Goal: Find specific page/section: Find specific page/section

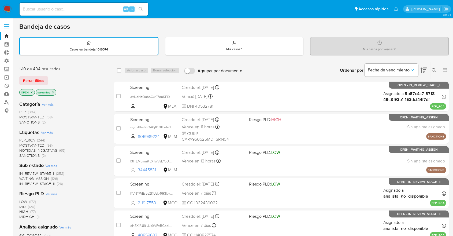
click at [23, 143] on span "MOSTWANTED" at bounding box center [31, 144] width 25 height 5
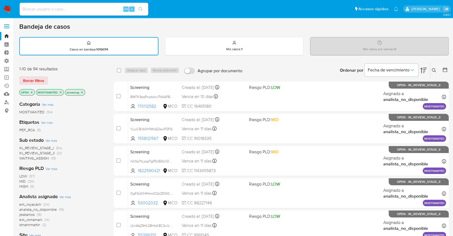
click at [62, 91] on icon "close-filter" at bounding box center [60, 92] width 3 height 3
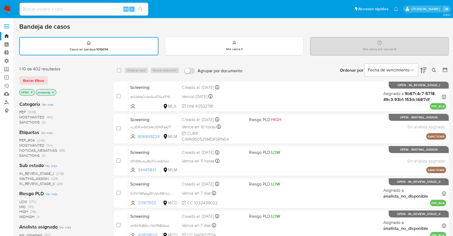
click at [21, 137] on span "PEP_RCA" at bounding box center [27, 139] width 16 height 5
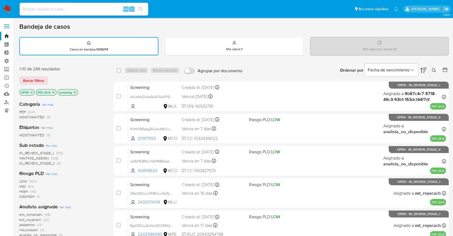
click at [54, 92] on icon "close-filter" at bounding box center [53, 92] width 3 height 3
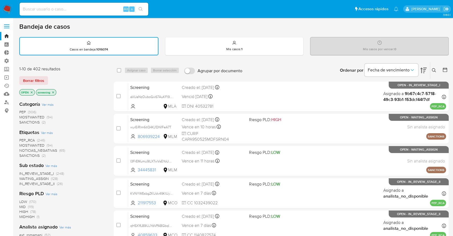
click at [52, 80] on div "Borrar filtros" at bounding box center [62, 80] width 86 height 9
click at [50, 77] on div "Borrar filtros" at bounding box center [62, 80] width 86 height 9
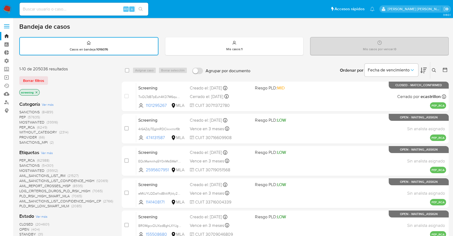
click at [22, 227] on span "OPEN" at bounding box center [24, 228] width 10 height 5
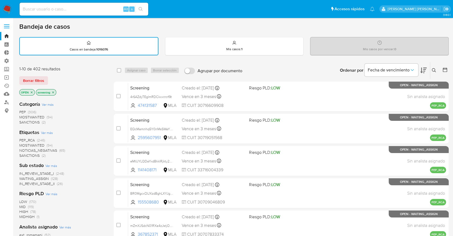
click at [32, 91] on icon "close-filter" at bounding box center [31, 92] width 3 height 3
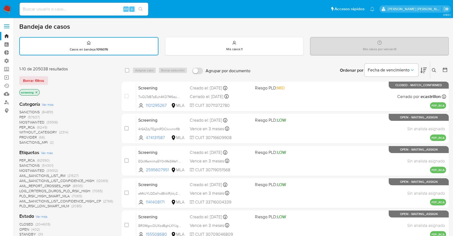
click at [21, 223] on span "CLOSED" at bounding box center [26, 223] width 14 height 5
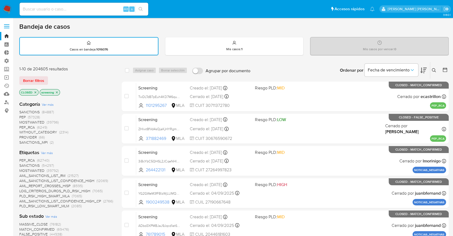
click at [446, 71] on icon at bounding box center [445, 69] width 5 height 5
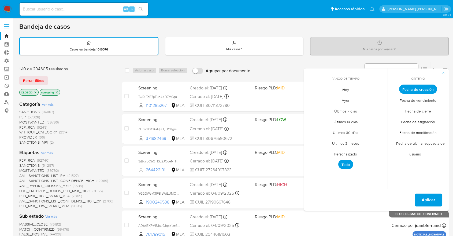
click at [343, 87] on span "Hoy" at bounding box center [346, 89] width 18 height 11
click at [347, 90] on span "Hoy" at bounding box center [345, 89] width 13 height 9
click at [402, 134] on span "Fecha de modificación" at bounding box center [418, 132] width 49 height 11
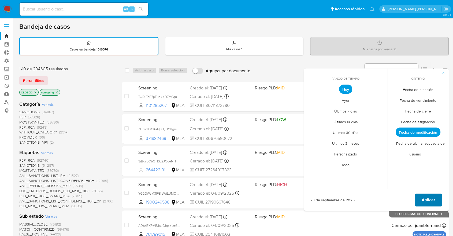
click at [421, 201] on button "Aplicar" at bounding box center [429, 199] width 28 height 13
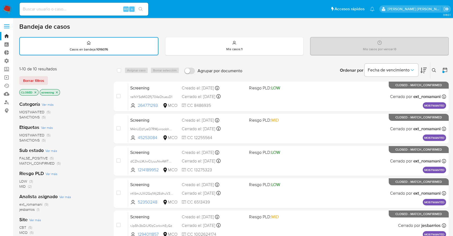
click at [19, 202] on span "ext_romamani" at bounding box center [30, 203] width 23 height 5
